Goal: Task Accomplishment & Management: Manage account settings

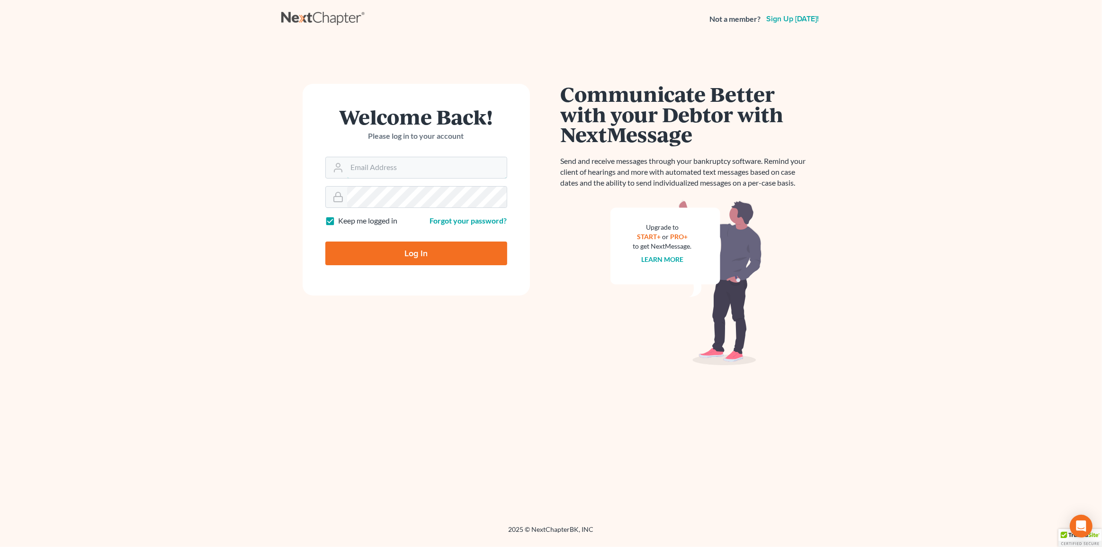
type input "[PERSON_NAME][EMAIL_ADDRESS][DOMAIN_NAME]"
click at [383, 251] on input "Log In" at bounding box center [416, 253] width 182 height 24
type input "Thinking..."
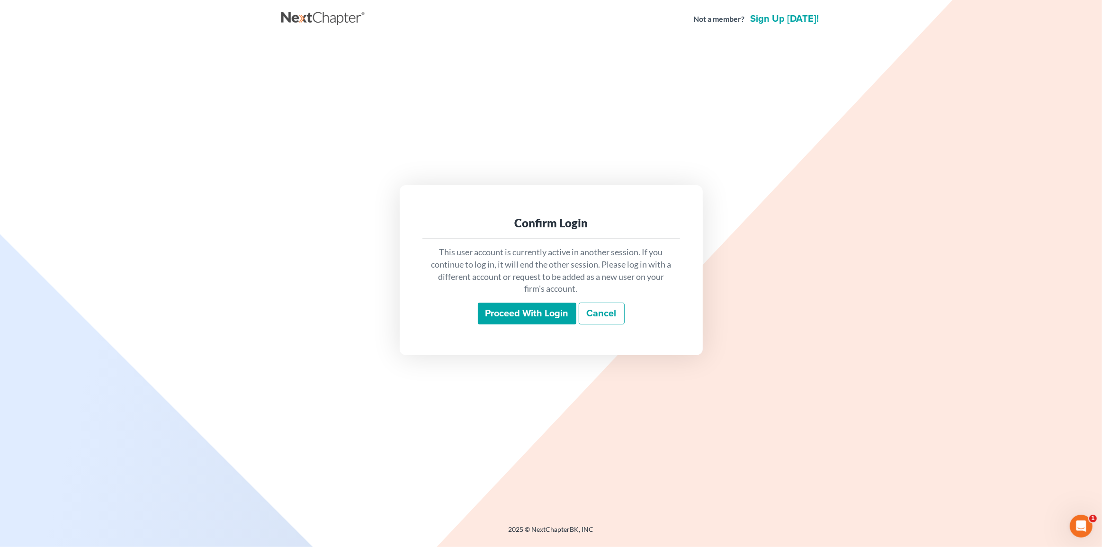
click at [501, 316] on input "Proceed with login" at bounding box center [527, 314] width 98 height 22
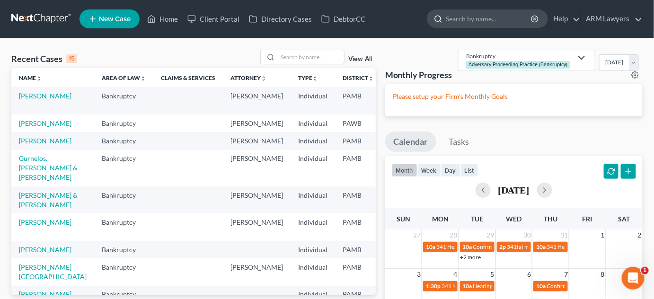
click at [502, 19] on input "search" at bounding box center [489, 19] width 87 height 18
type input "[PERSON_NAME]"
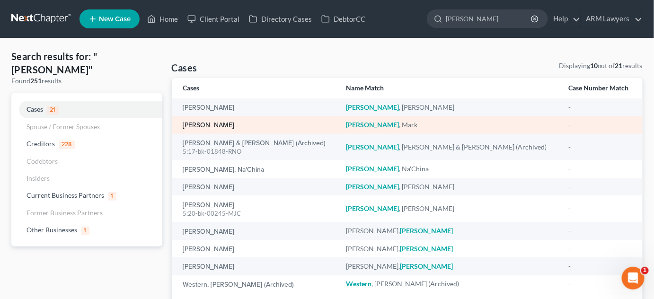
click at [192, 126] on link "[PERSON_NAME]" at bounding box center [209, 125] width 52 height 7
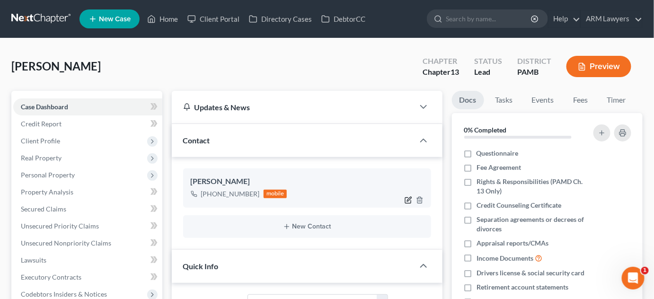
click at [408, 200] on icon "button" at bounding box center [409, 199] width 4 height 4
select select "0"
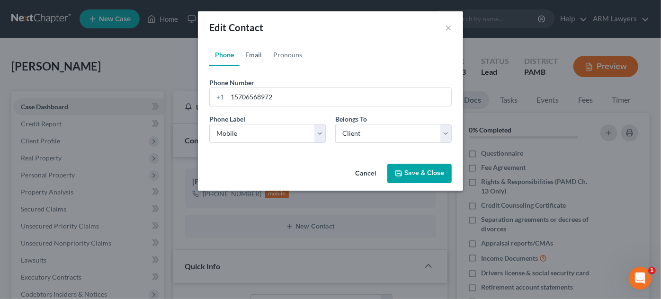
drag, startPoint x: 251, startPoint y: 54, endPoint x: 256, endPoint y: 65, distance: 11.9
click at [251, 55] on link "Email" at bounding box center [254, 55] width 28 height 23
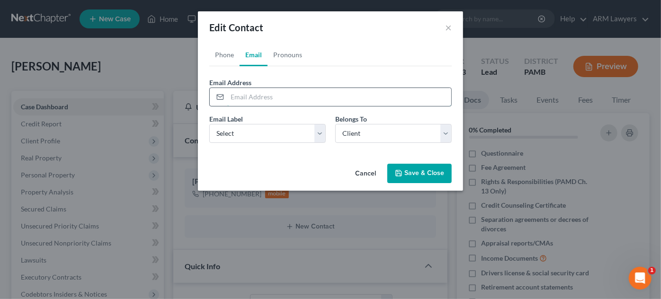
click at [249, 97] on input "email" at bounding box center [339, 97] width 224 height 18
paste input "[EMAIL_ADDRESS][DOMAIN_NAME]"
type input "[EMAIL_ADDRESS][DOMAIN_NAME]"
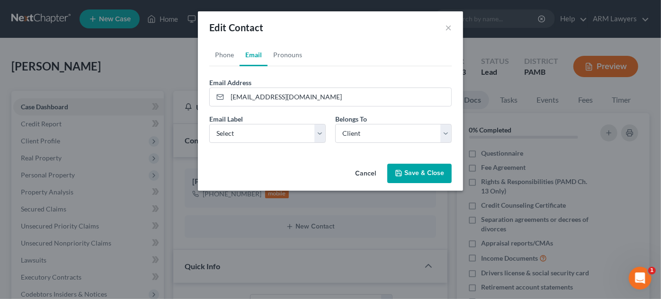
click at [422, 174] on button "Save & Close" at bounding box center [419, 174] width 64 height 20
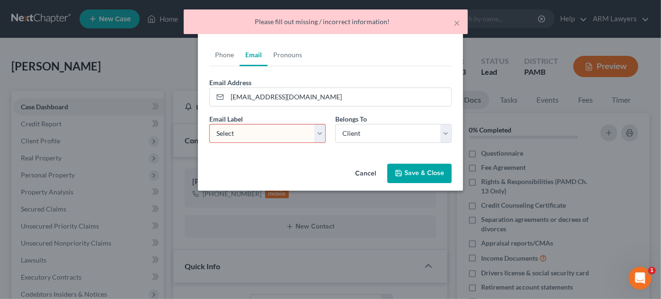
drag, startPoint x: 230, startPoint y: 138, endPoint x: 248, endPoint y: 133, distance: 19.2
click at [233, 137] on select "Select Home Work Other" at bounding box center [267, 133] width 116 height 19
select select "0"
click at [209, 124] on select "Select Home Work Other" at bounding box center [267, 133] width 116 height 19
click at [407, 167] on button "Save & Close" at bounding box center [419, 174] width 64 height 20
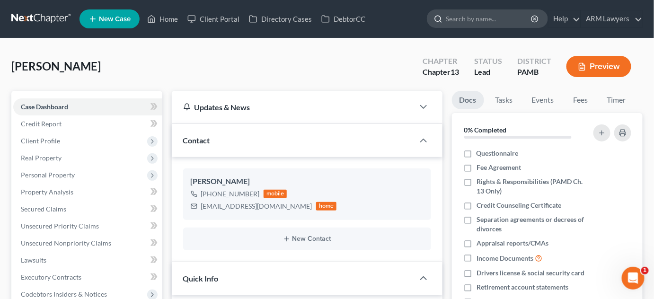
click at [457, 18] on input "search" at bounding box center [489, 19] width 87 height 18
type input "ging"
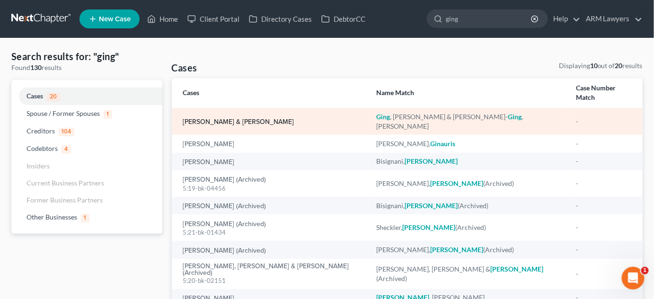
click at [258, 119] on link "[PERSON_NAME] & [PERSON_NAME]" at bounding box center [238, 122] width 111 height 7
select select "1"
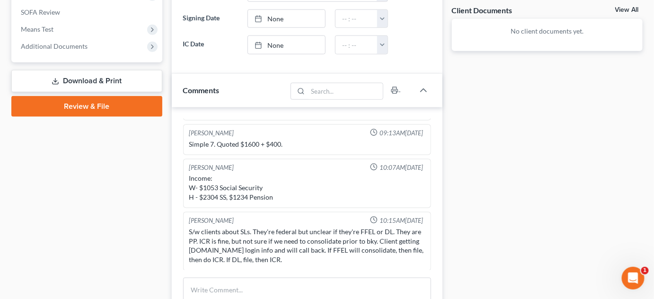
scroll to position [387, 0]
